Goal: Find specific page/section

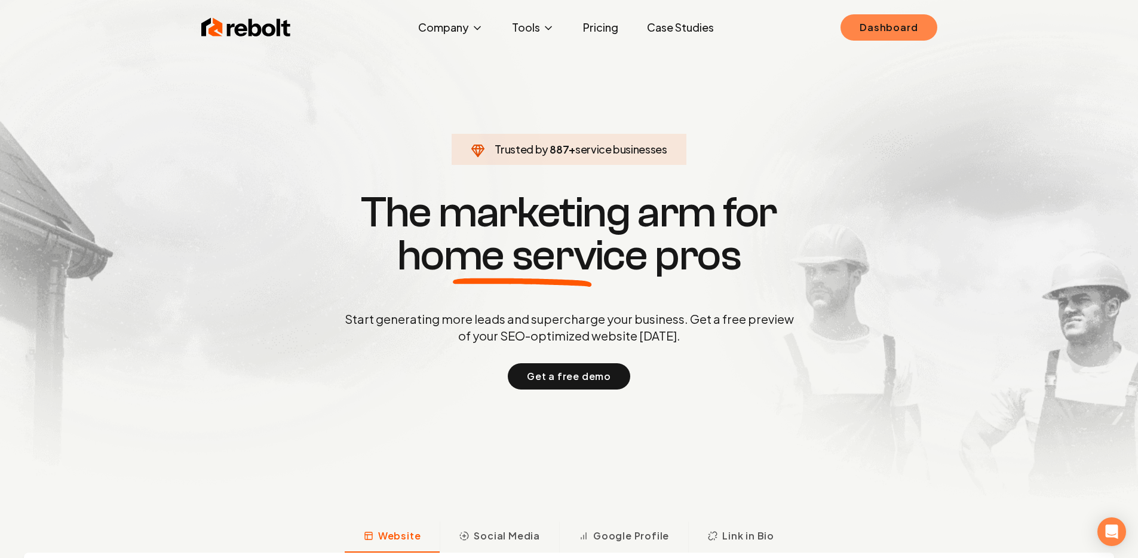
click at [865, 18] on link "Dashboard" at bounding box center [889, 27] width 96 height 26
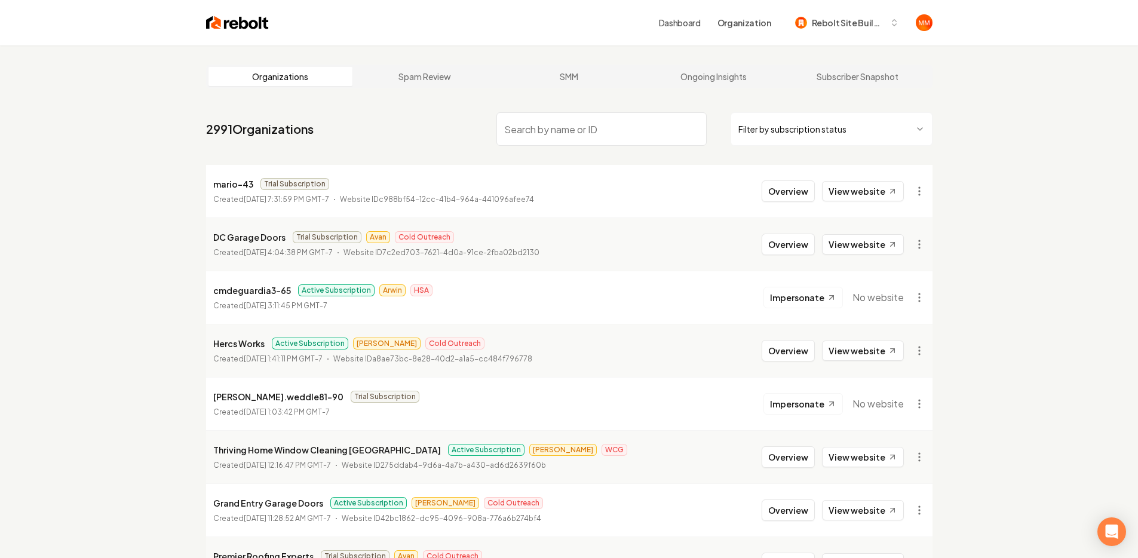
click at [599, 128] on input "search" at bounding box center [602, 128] width 210 height 33
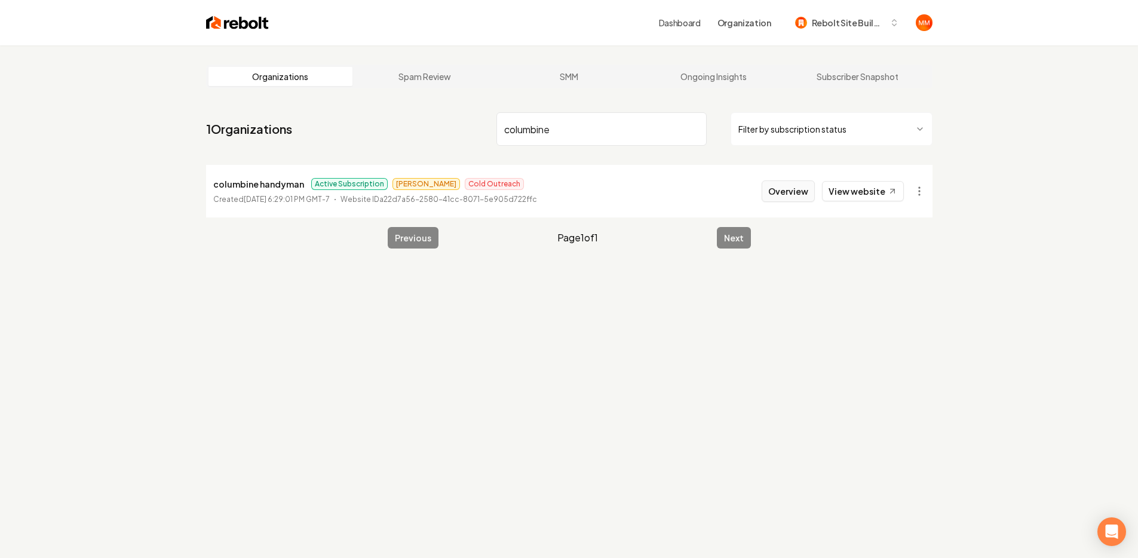
type input "columbine"
click at [806, 195] on button "Overview" at bounding box center [788, 191] width 53 height 22
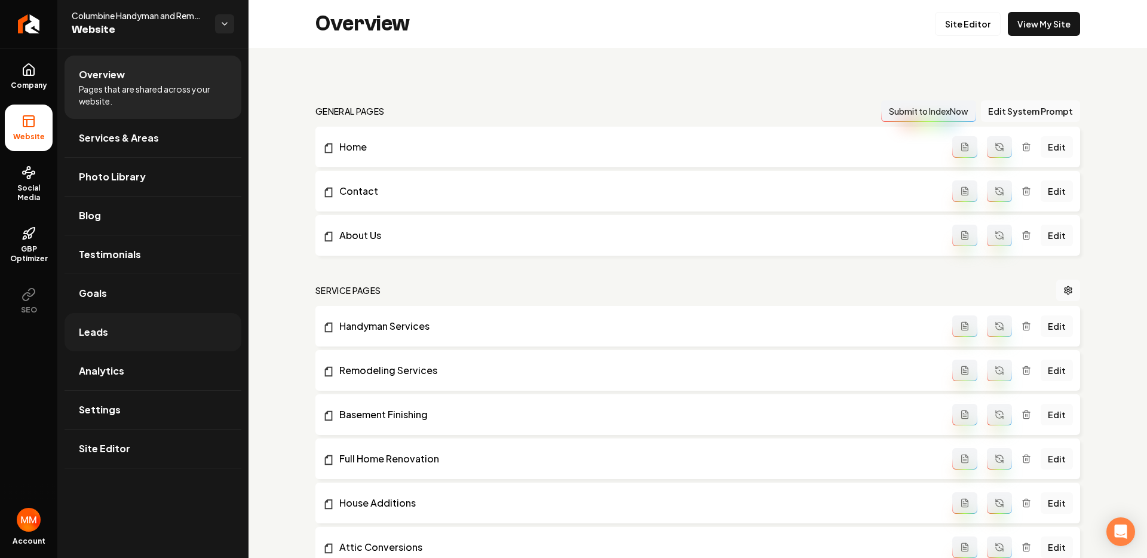
click at [109, 339] on link "Leads" at bounding box center [153, 332] width 177 height 38
